Goal: Task Accomplishment & Management: Complete application form

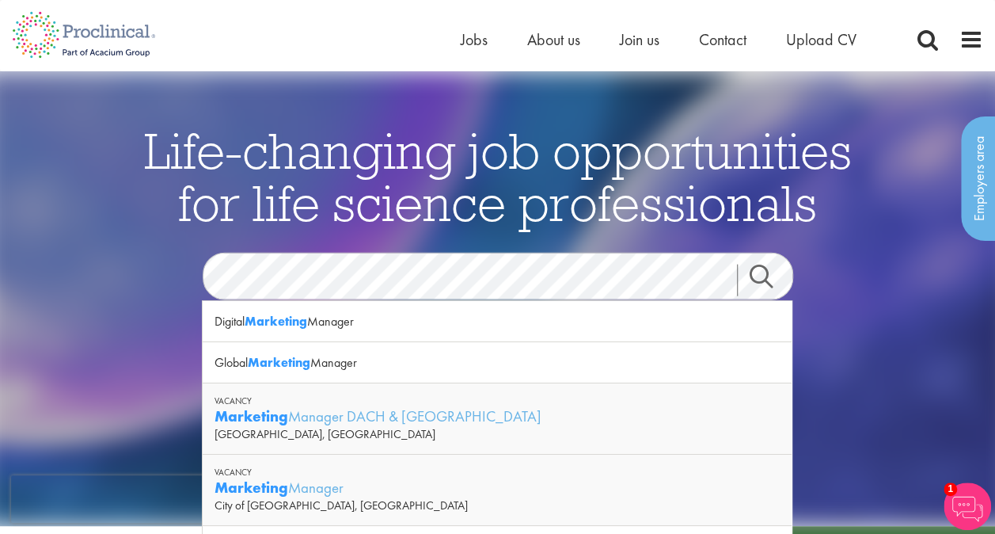
click at [743, 263] on div "Search" at bounding box center [771, 279] width 68 height 55
click at [752, 269] on link "Search" at bounding box center [771, 280] width 68 height 32
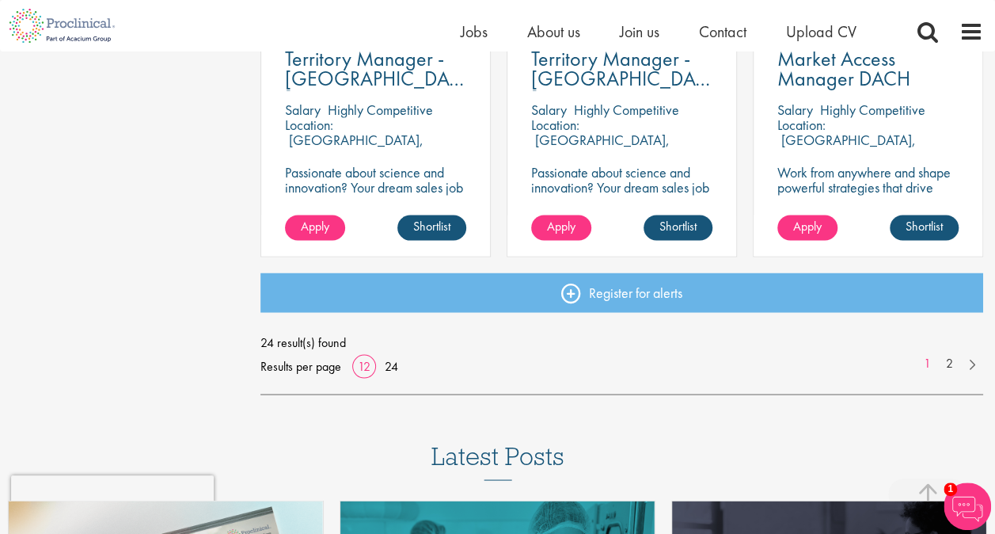
scroll to position [1267, 0]
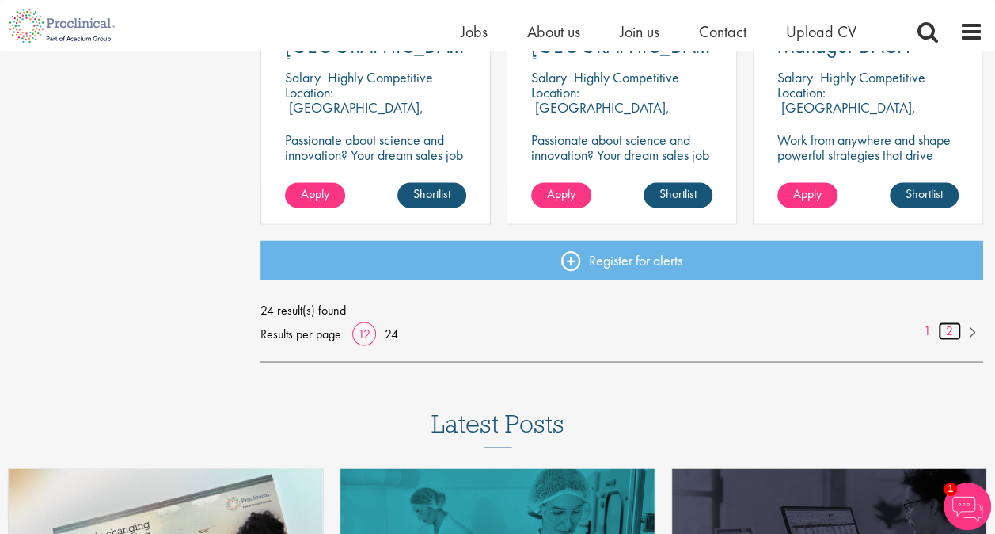
click at [950, 334] on link "2" at bounding box center [949, 330] width 23 height 18
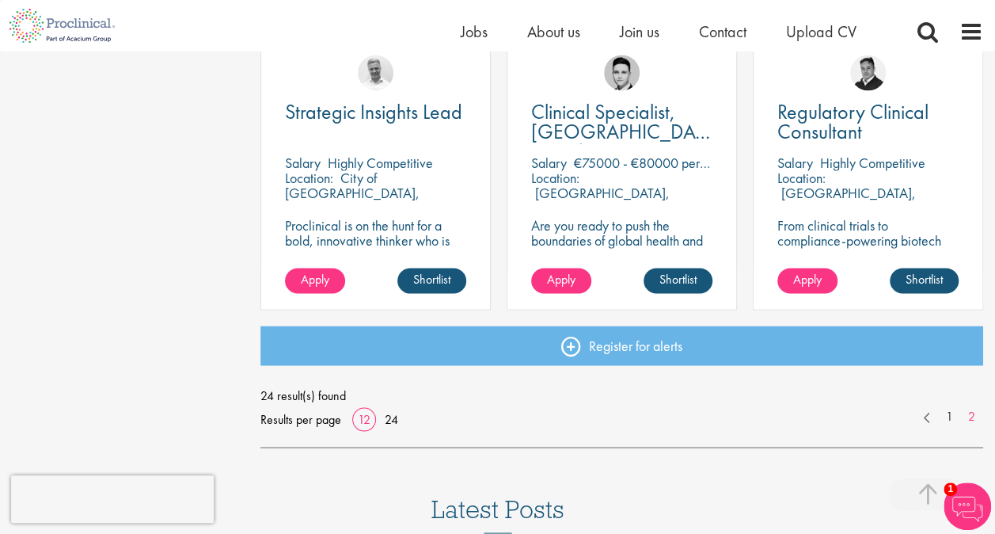
scroll to position [1187, 0]
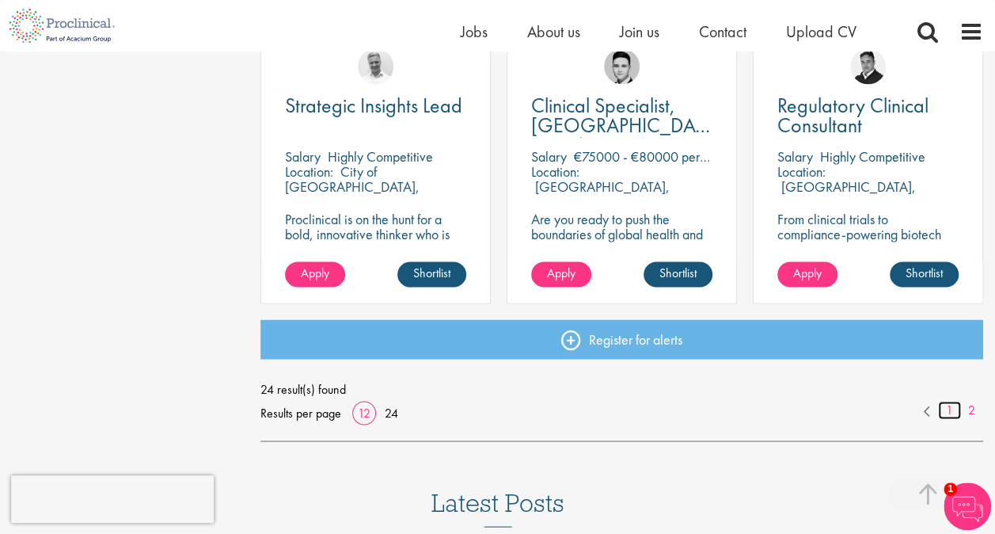
click at [948, 410] on link "1" at bounding box center [949, 410] width 23 height 18
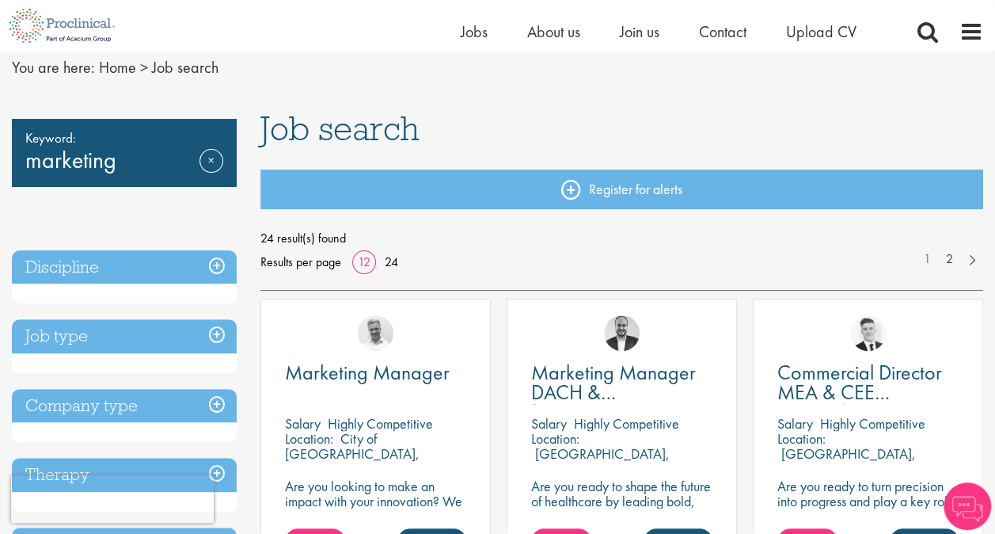
scroll to position [158, 0]
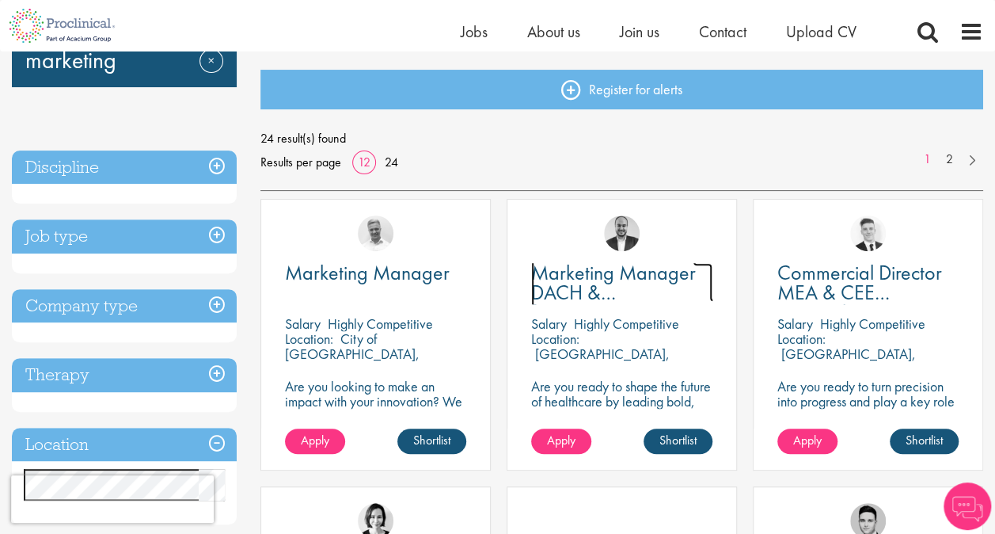
click at [648, 272] on span "Marketing Manager DACH & [GEOGRAPHIC_DATA]" at bounding box center [626, 292] width 191 height 66
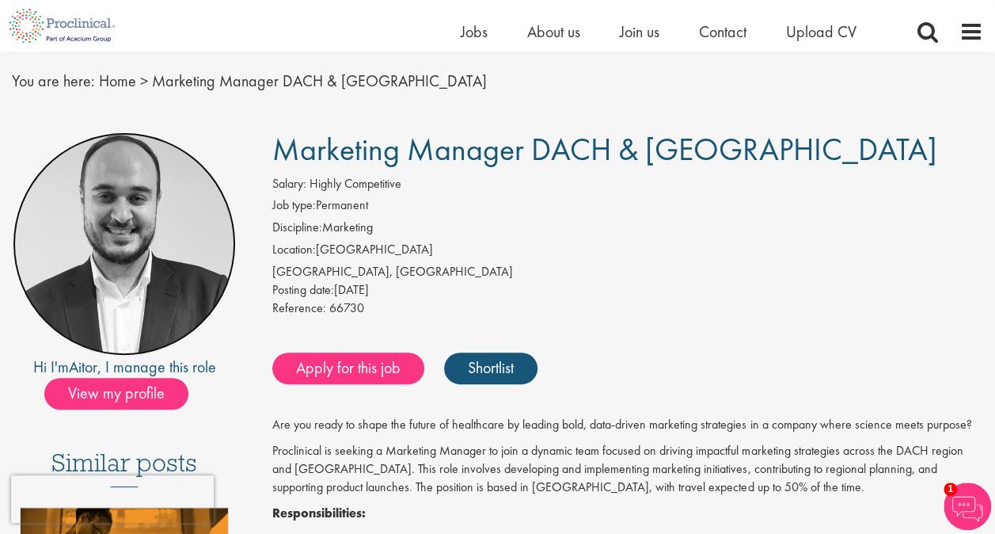
scroll to position [79, 0]
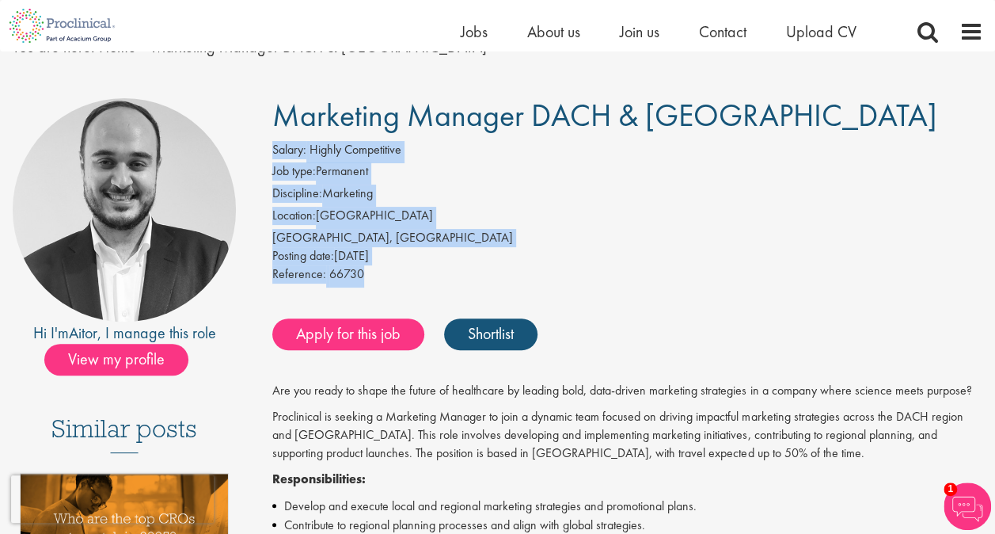
drag, startPoint x: 304, startPoint y: 234, endPoint x: 274, endPoint y: 152, distance: 87.7
click at [274, 152] on div "Salary: Highly Competitive Job type: Permanent Discipline: Marketing Location: …" at bounding box center [627, 214] width 735 height 146
click at [416, 276] on div "Reference: 66730" at bounding box center [627, 276] width 711 height 22
drag, startPoint x: 374, startPoint y: 282, endPoint x: 263, endPoint y: 147, distance: 174.3
click at [263, 147] on div "Salary: Highly Competitive Job type: Permanent Discipline: Marketing Location: …" at bounding box center [627, 214] width 735 height 146
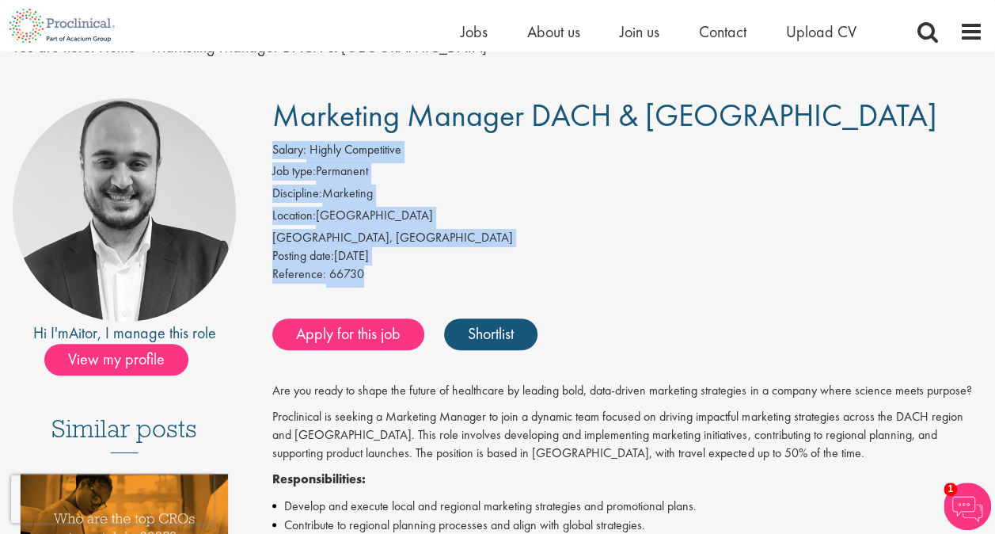
click at [510, 200] on li "Discipline: Marketing" at bounding box center [627, 195] width 711 height 22
drag, startPoint x: 376, startPoint y: 274, endPoint x: 272, endPoint y: 151, distance: 160.7
click at [272, 151] on div "Salary: Highly Competitive Job type: Permanent Discipline: Marketing Location: …" at bounding box center [627, 214] width 735 height 146
click at [537, 172] on li "Job type: Permanent" at bounding box center [627, 173] width 711 height 22
drag, startPoint x: 357, startPoint y: 272, endPoint x: 262, endPoint y: 142, distance: 160.9
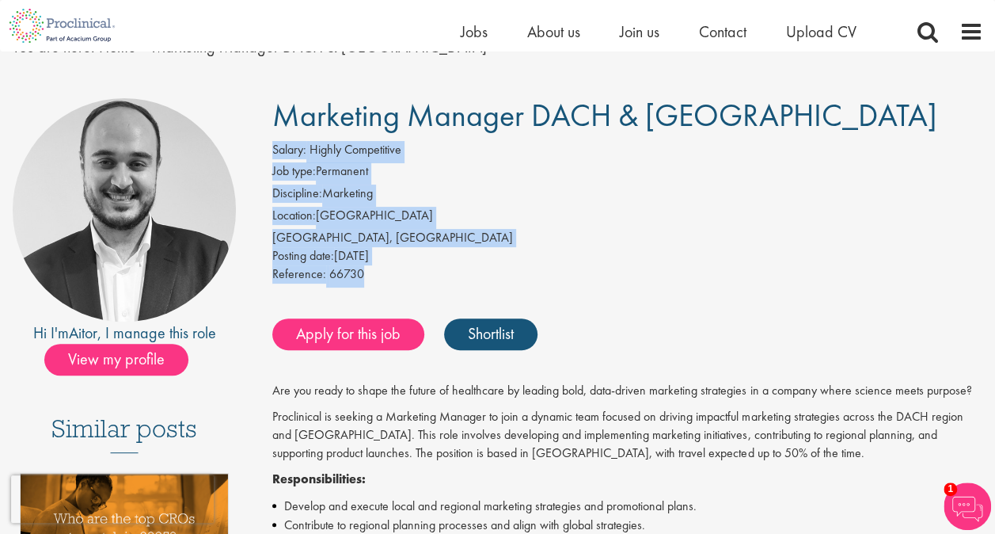
click at [262, 142] on div "Salary: Highly Competitive Job type: Permanent Discipline: Marketing Location: …" at bounding box center [627, 214] width 735 height 146
click at [575, 230] on div "[GEOGRAPHIC_DATA], [GEOGRAPHIC_DATA]" at bounding box center [627, 238] width 711 height 18
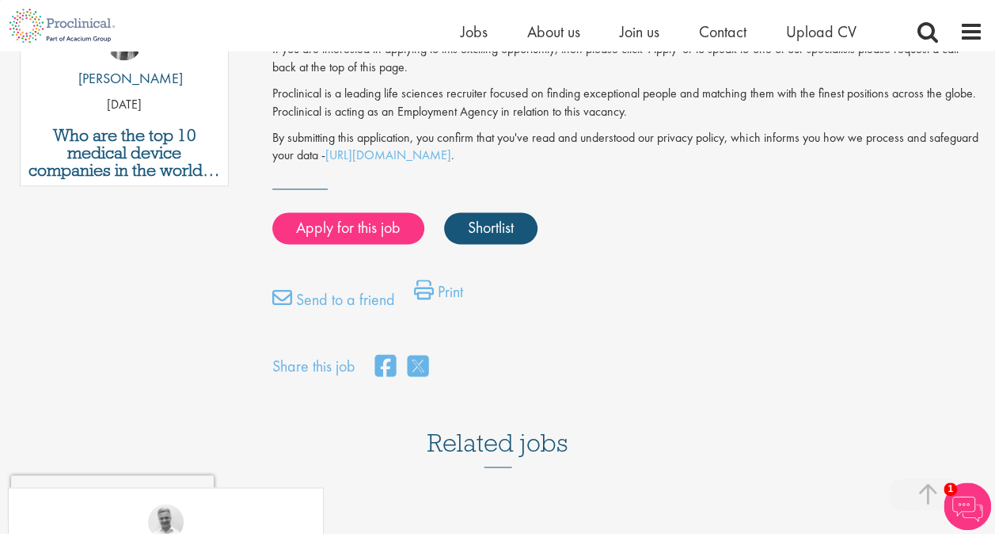
scroll to position [1029, 0]
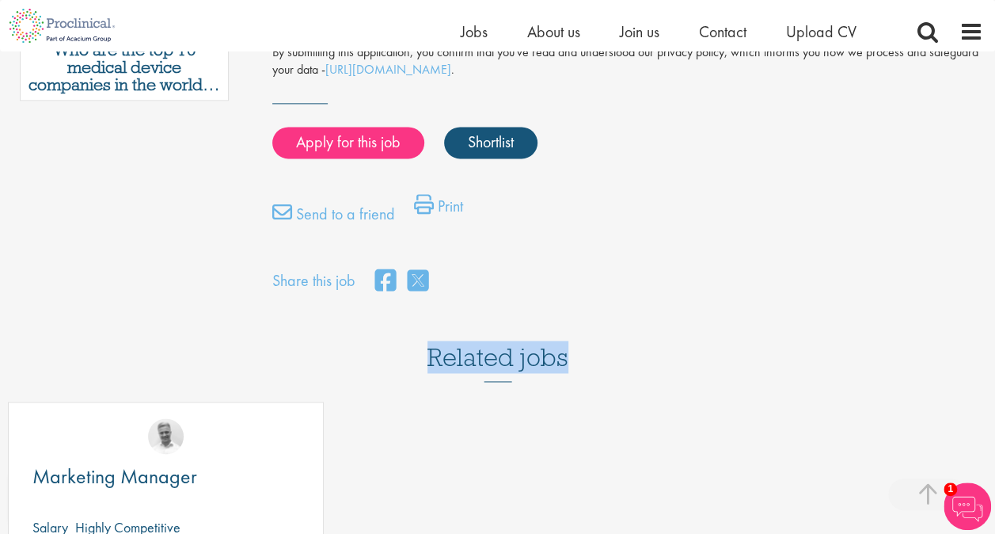
drag, startPoint x: 431, startPoint y: 340, endPoint x: 651, endPoint y: 344, distance: 220.9
click at [651, 344] on div "Related jobs Marketing Manager Salary Highly Competitive Location: City of Lond…" at bounding box center [497, 496] width 995 height 385
click at [689, 321] on div "Related jobs Marketing Manager Salary Highly Competitive Location: City of Lond…" at bounding box center [497, 496] width 995 height 385
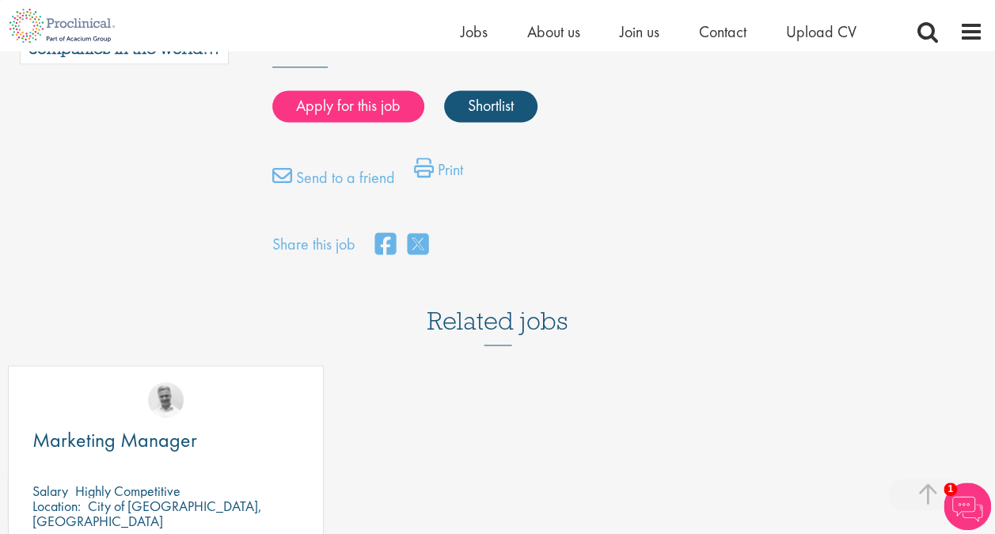
scroll to position [871, 0]
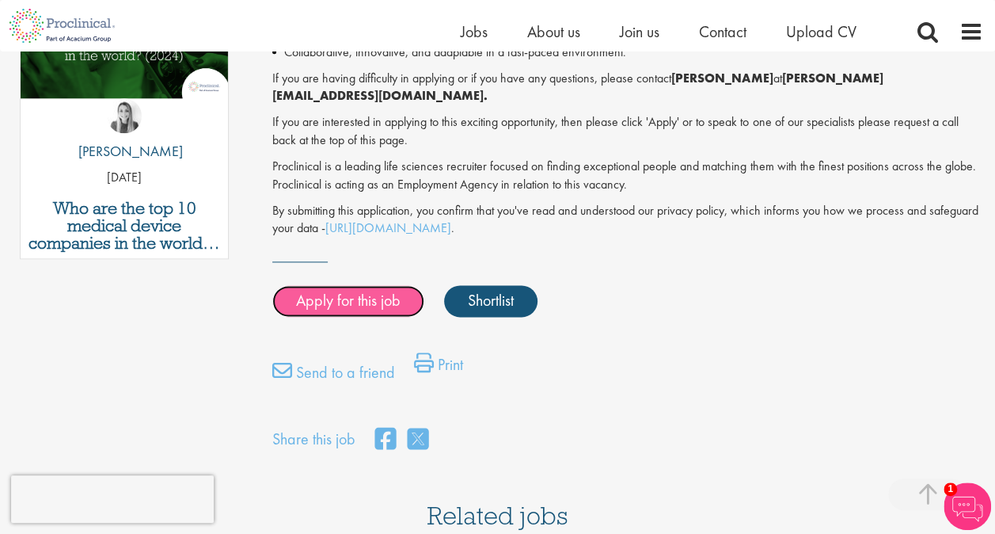
click at [359, 285] on link "Apply for this job" at bounding box center [348, 301] width 152 height 32
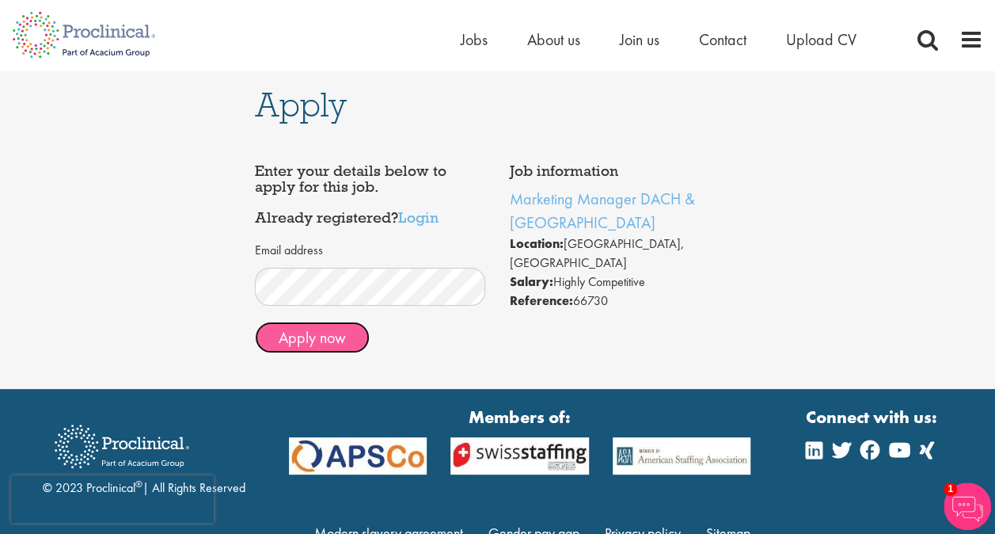
click at [355, 344] on button "Apply now" at bounding box center [312, 337] width 115 height 32
